Goal: Transaction & Acquisition: Purchase product/service

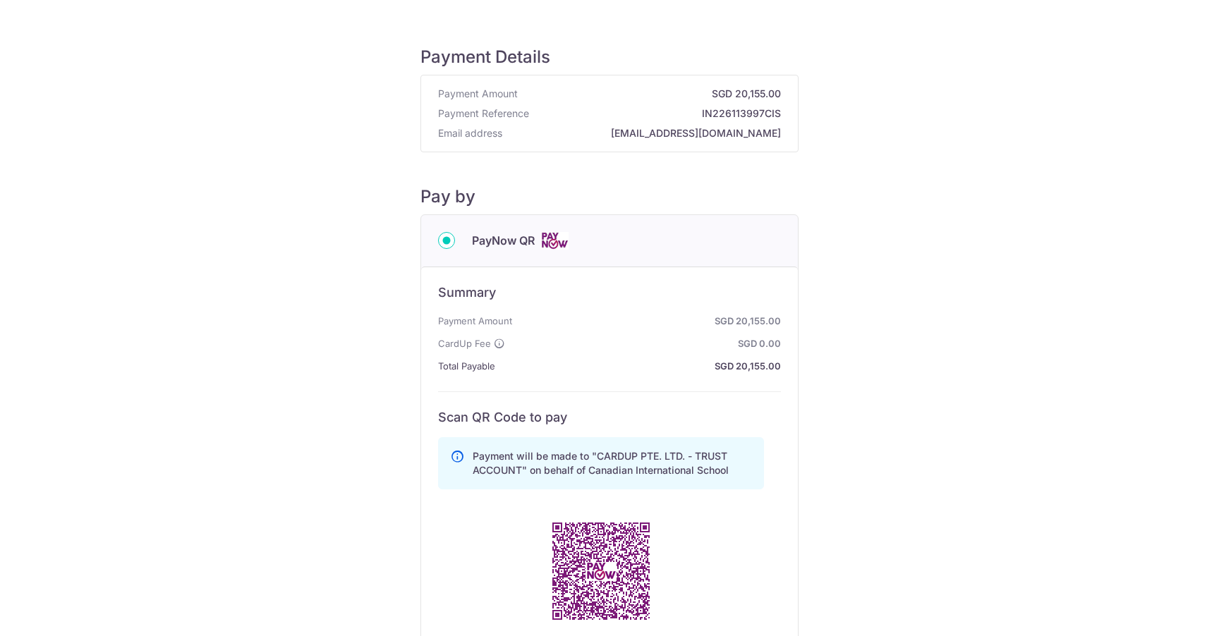
scroll to position [275, 0]
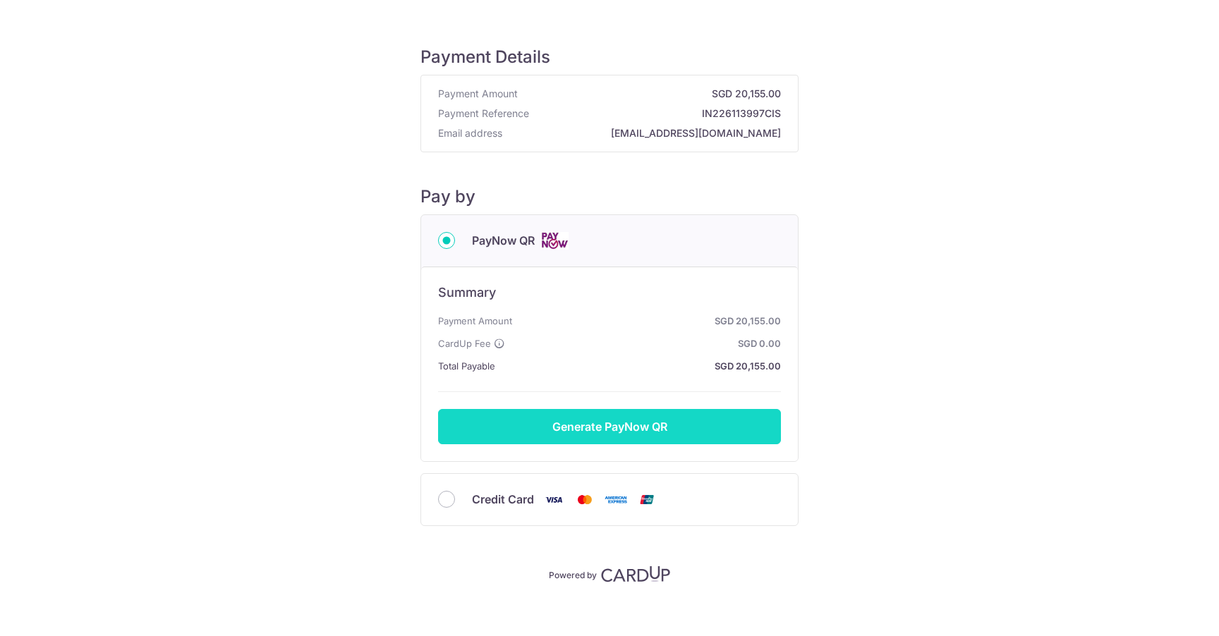
click at [577, 433] on button "Generate PayNow QR" at bounding box center [609, 426] width 343 height 35
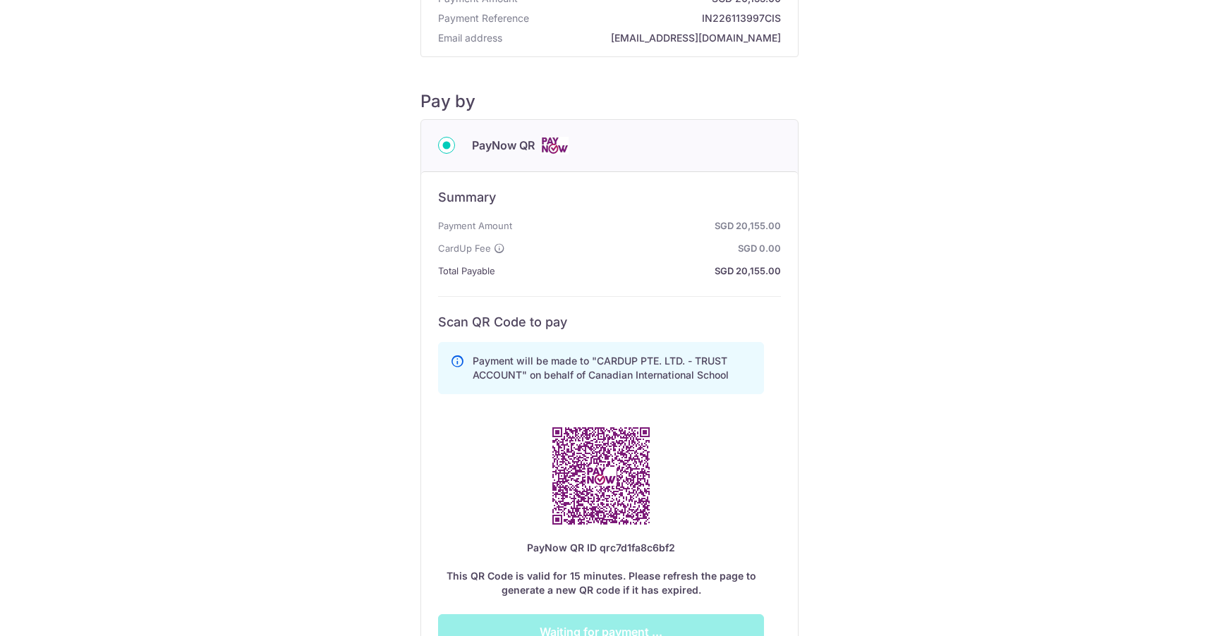
scroll to position [102, 0]
